Goal: Task Accomplishment & Management: Manage account settings

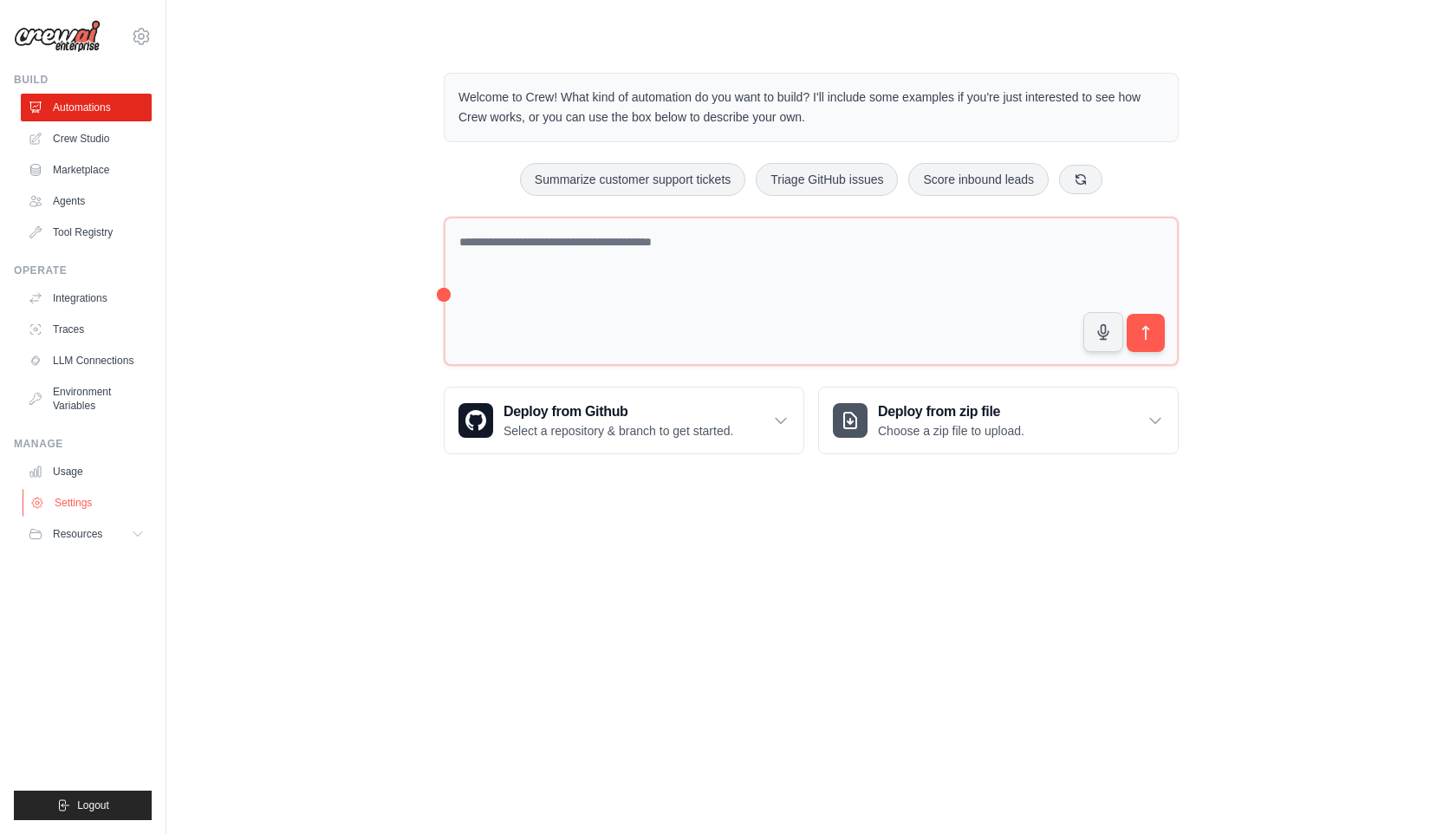
click at [110, 497] on link "Settings" at bounding box center [87, 502] width 131 height 28
click at [81, 509] on link "Settings" at bounding box center [87, 502] width 131 height 28
click at [81, 501] on link "Settings" at bounding box center [87, 502] width 131 height 28
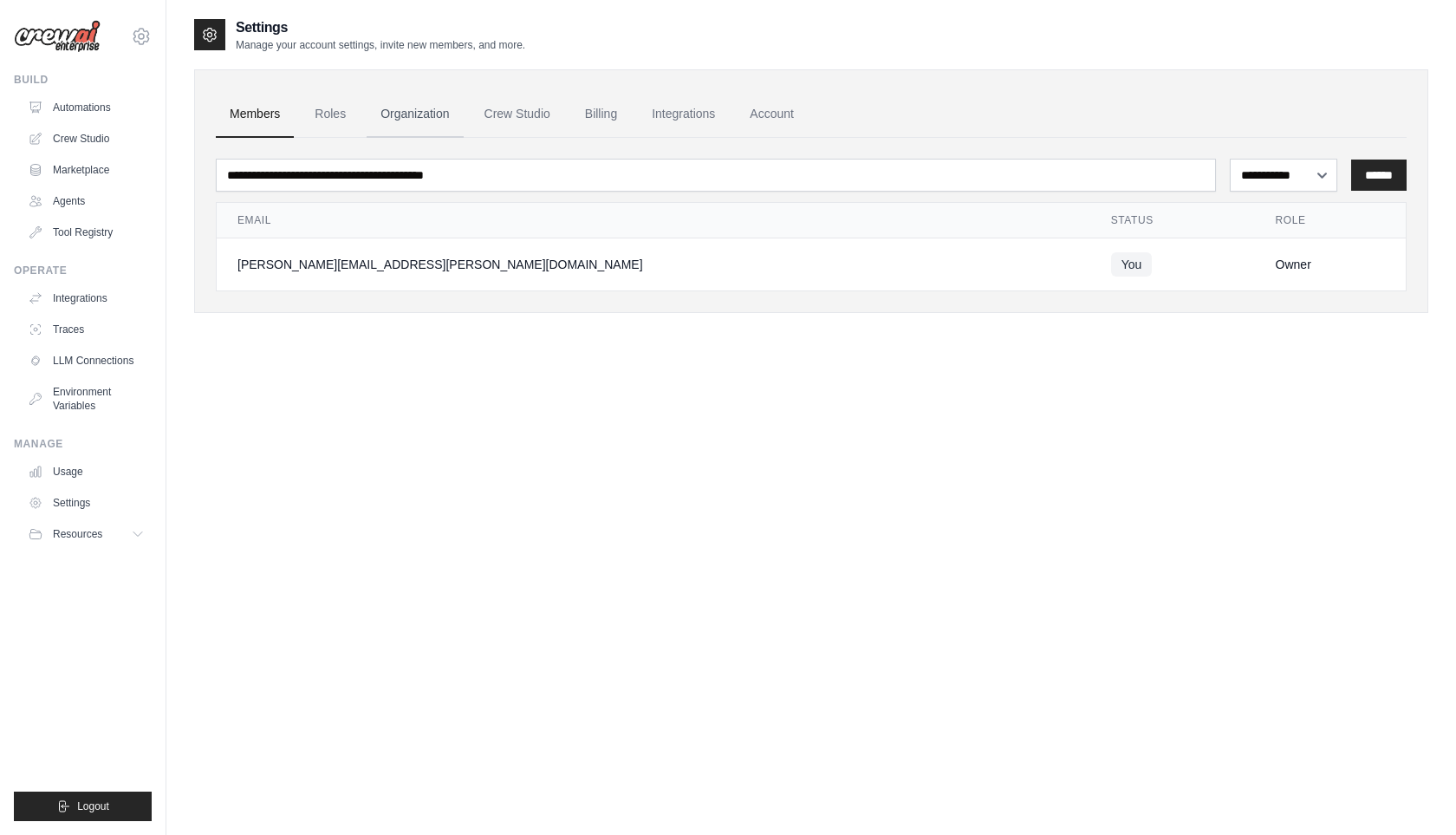
click at [397, 102] on link "Organization" at bounding box center [414, 114] width 96 height 47
